Goal: Transaction & Acquisition: Purchase product/service

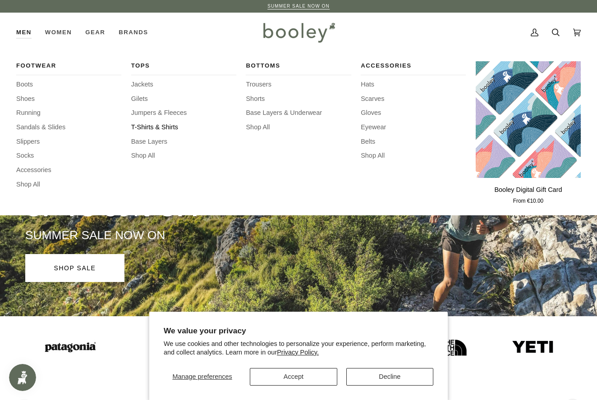
scroll to position [2, 0]
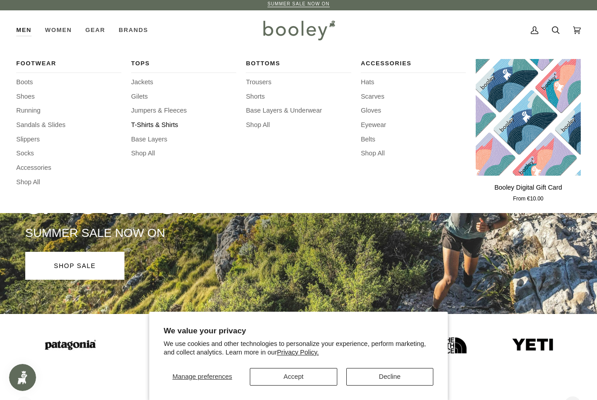
click at [150, 126] on span "T-Shirts & Shirts" at bounding box center [183, 125] width 105 height 10
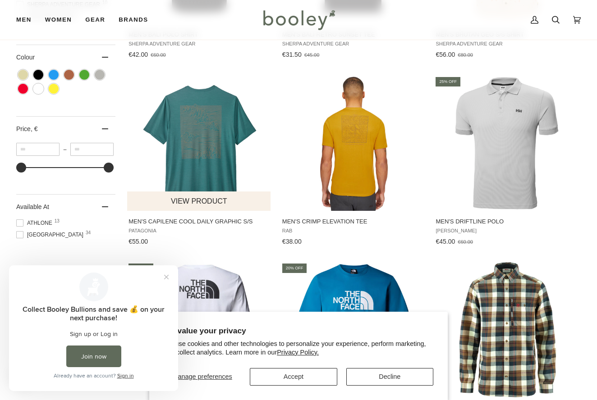
scroll to position [463, 0]
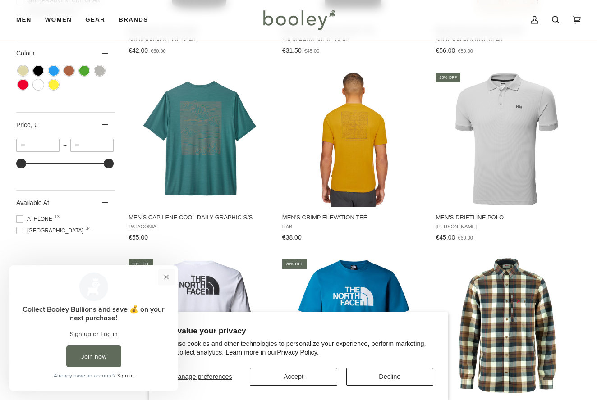
drag, startPoint x: 168, startPoint y: 275, endPoint x: 177, endPoint y: 541, distance: 266.0
click at [168, 275] on button "Close prompt" at bounding box center [166, 277] width 16 height 16
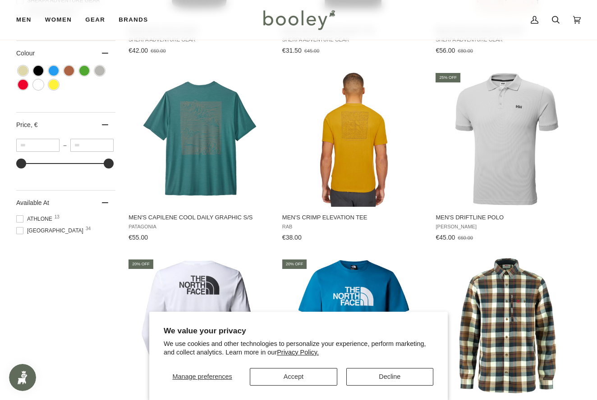
scroll to position [463, 0]
click at [379, 378] on button "Decline" at bounding box center [389, 377] width 87 height 18
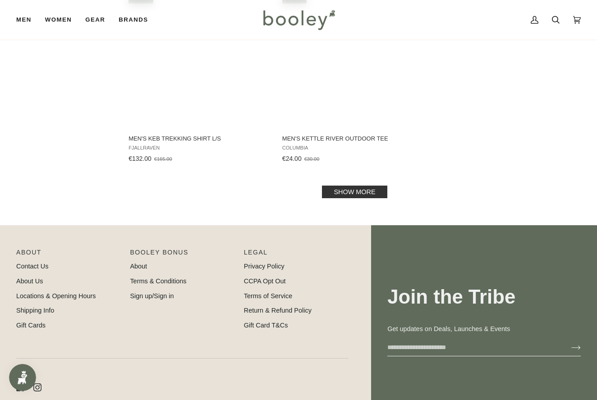
scroll to position [1298, 0]
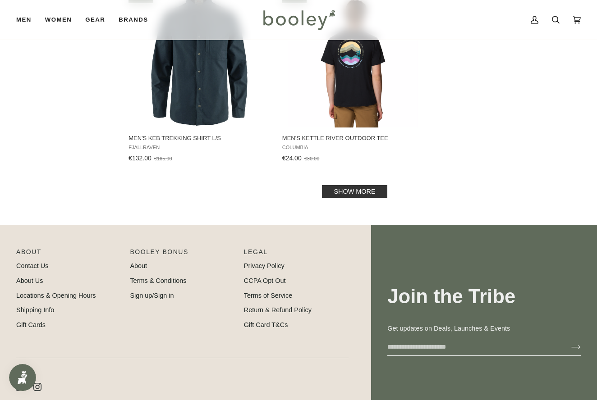
click at [348, 191] on link "Show more" at bounding box center [354, 191] width 65 height 13
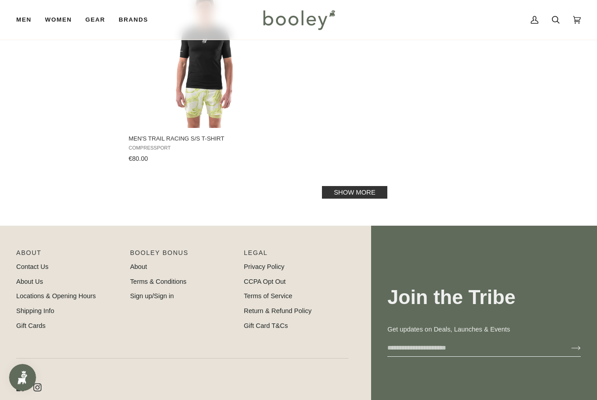
scroll to position [2617, 0]
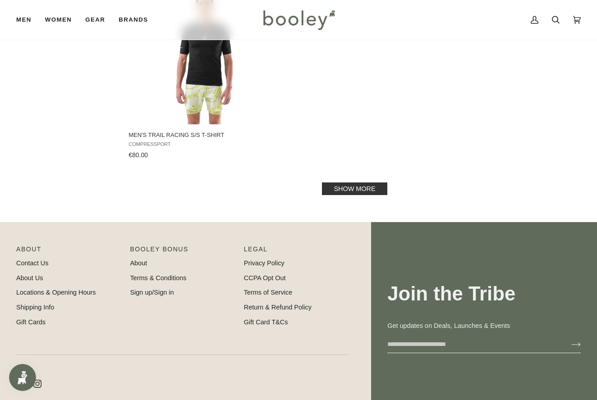
click at [342, 188] on link "Show more" at bounding box center [354, 188] width 65 height 13
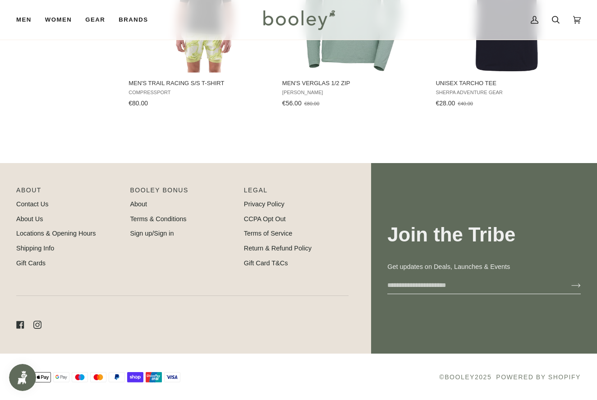
scroll to position [2668, 0]
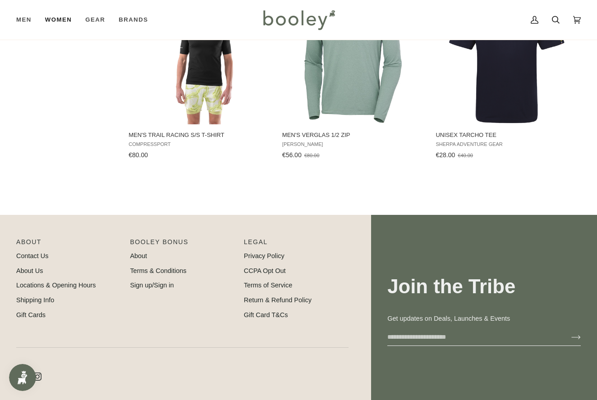
scroll to position [1298, 0]
